Goal: Find specific page/section: Find specific page/section

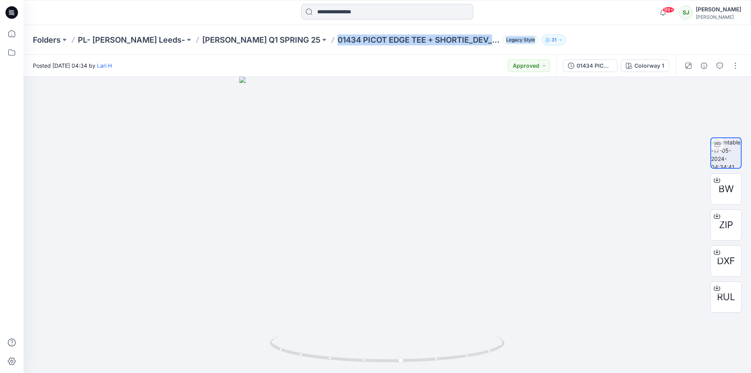
click at [339, 12] on input at bounding box center [387, 12] width 172 height 16
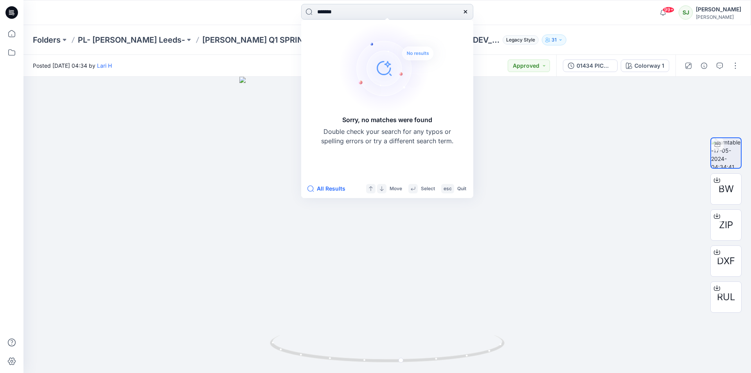
click at [326, 12] on input "*******" at bounding box center [387, 12] width 172 height 16
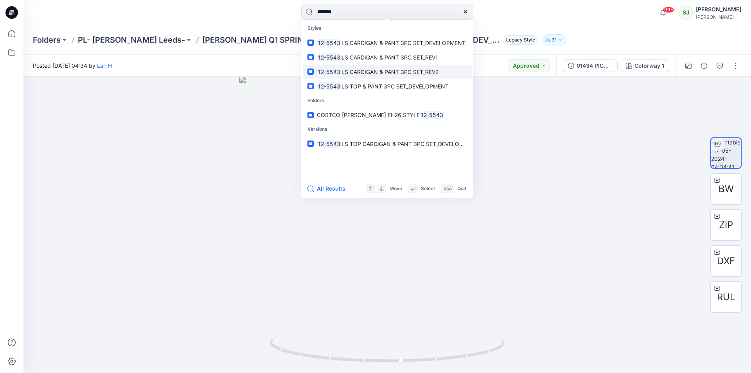
type input "*******"
click at [408, 70] on span "LS CARDIGAN & PANT 3PC SET_REV2" at bounding box center [390, 71] width 97 height 7
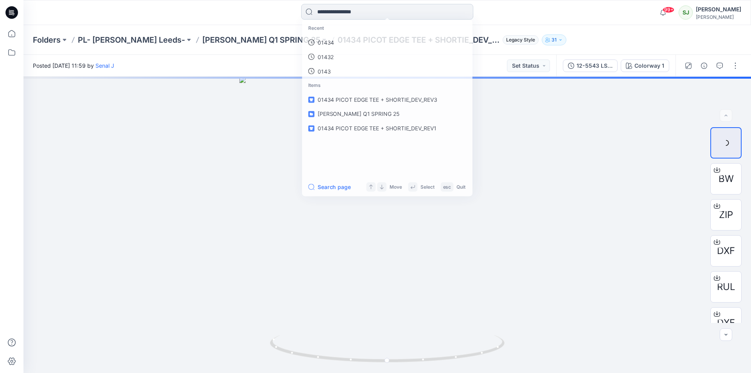
click at [349, 18] on input at bounding box center [387, 12] width 172 height 16
click at [330, 44] on p "12-5543" at bounding box center [328, 43] width 22 height 8
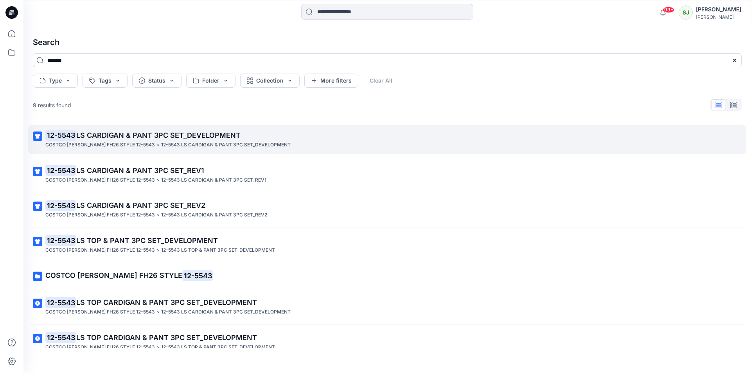
click at [132, 138] on span "LS CARDIGAN & PANT 3PC SET_DEVELOPMENT" at bounding box center [158, 135] width 164 height 8
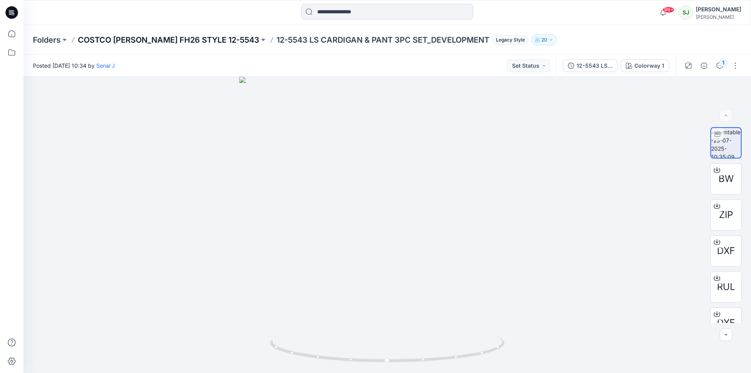
click at [250, 40] on p "COSTCO [PERSON_NAME] FH26 STYLE 12-5543" at bounding box center [169, 39] width 182 height 11
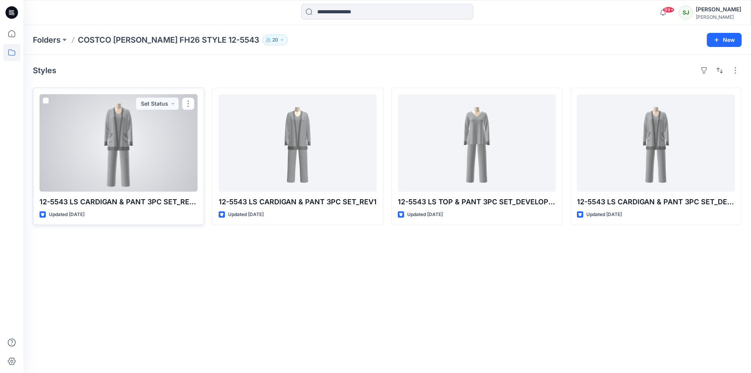
click at [165, 155] on div at bounding box center [119, 142] width 158 height 97
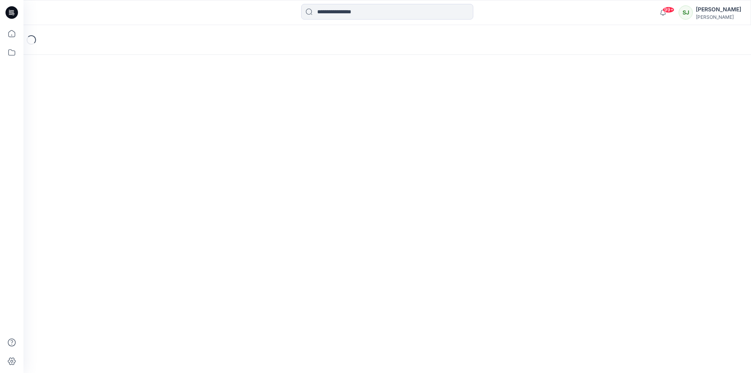
click at [165, 155] on div "Loading..." at bounding box center [387, 199] width 728 height 348
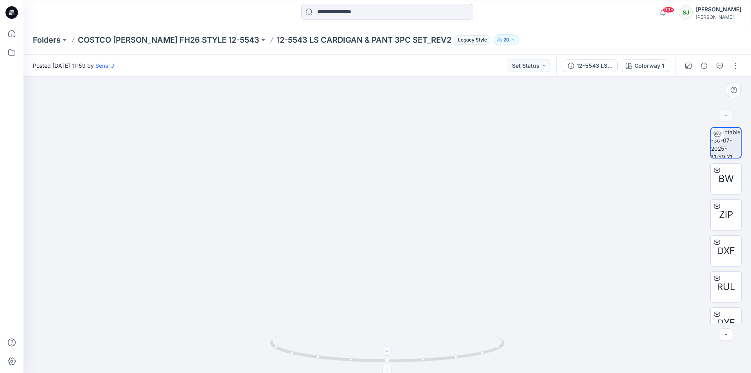
drag, startPoint x: 389, startPoint y: 354, endPoint x: 487, endPoint y: 356, distance: 98.6
click at [487, 356] on icon at bounding box center [388, 349] width 237 height 29
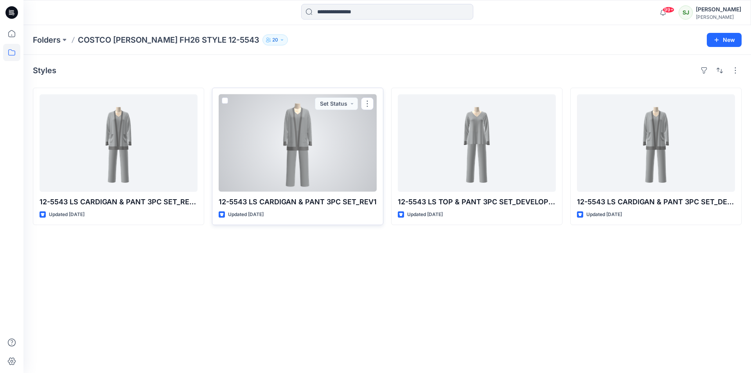
click at [277, 190] on div at bounding box center [298, 142] width 158 height 97
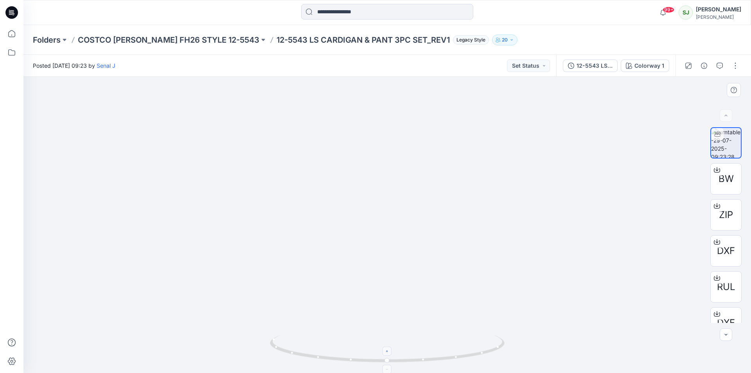
drag, startPoint x: 388, startPoint y: 354, endPoint x: 483, endPoint y: 353, distance: 95.1
click at [483, 353] on icon at bounding box center [388, 349] width 237 height 29
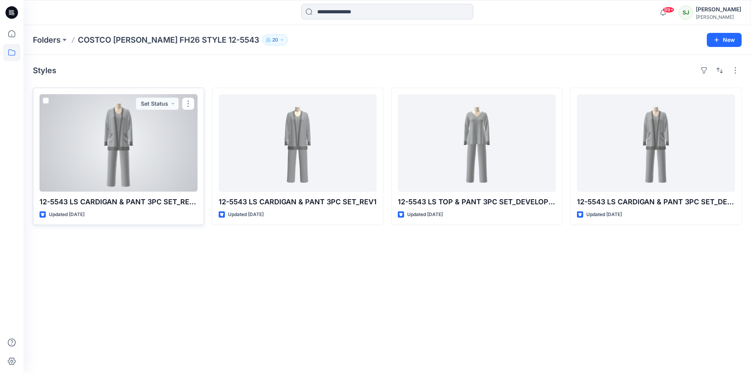
click at [89, 127] on div at bounding box center [119, 142] width 158 height 97
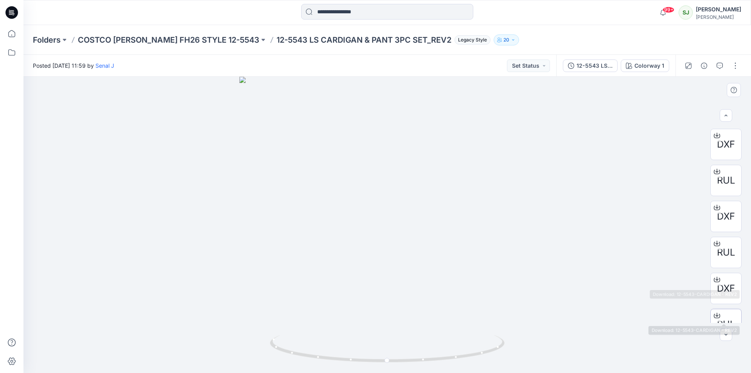
scroll to position [124, 0]
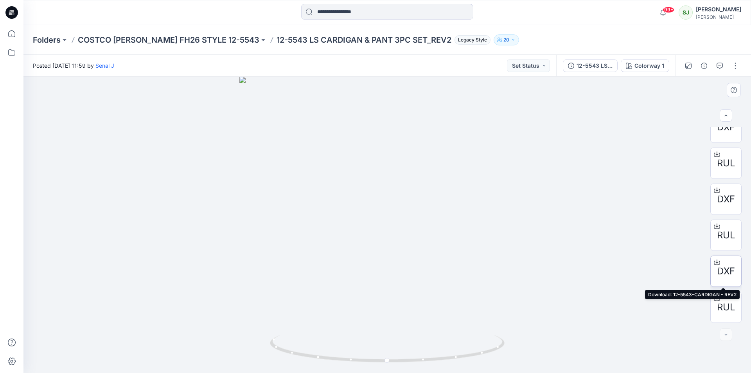
click at [717, 274] on span "DXF" at bounding box center [726, 271] width 18 height 14
click at [717, 313] on span "RUL" at bounding box center [726, 307] width 18 height 14
click at [547, 65] on button "Set Status" at bounding box center [528, 65] width 43 height 13
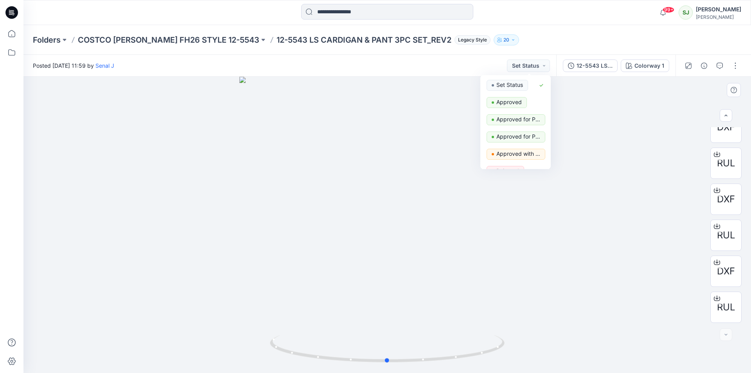
click at [594, 112] on div at bounding box center [387, 225] width 728 height 296
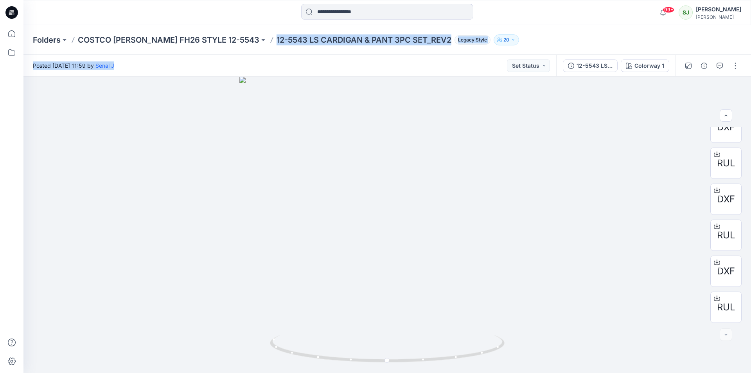
drag, startPoint x: 291, startPoint y: 41, endPoint x: 445, endPoint y: 56, distance: 155.3
click at [445, 56] on div "Folders COSTCO [PERSON_NAME] FH26 STYLE 12-5543 12-5543 LS CARDIGAN & PANT 3PC …" at bounding box center [387, 199] width 728 height 348
copy div "12-5543 LS CARDIGAN & PANT 3PC SET_REV2 Legacy Style 20 Posted [DATE] 11:59 by …"
click at [202, 38] on p "COSTCO [PERSON_NAME] FH26 STYLE 12-5543" at bounding box center [169, 39] width 182 height 11
